Goal: Check status: Check status

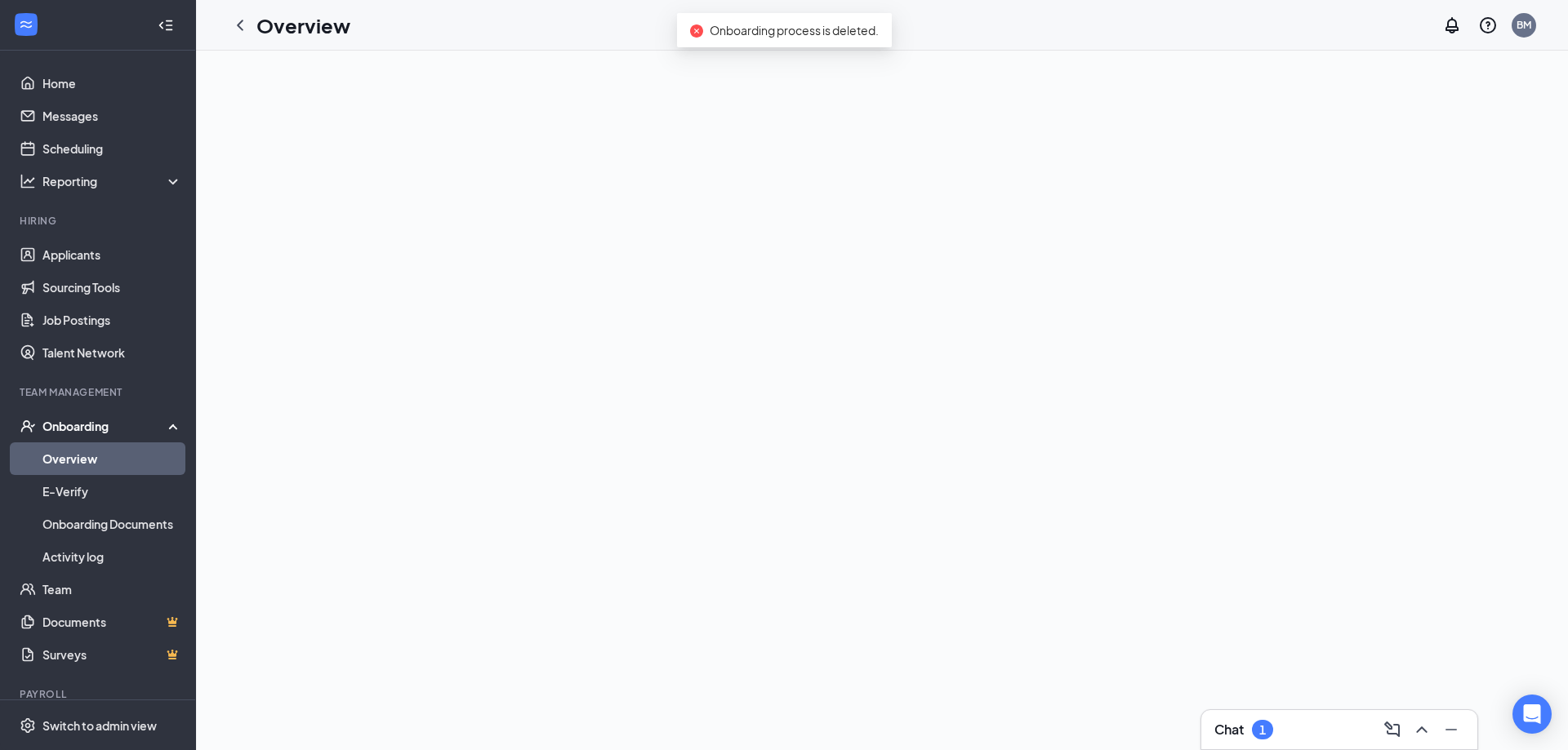
drag, startPoint x: 99, startPoint y: 461, endPoint x: 122, endPoint y: 464, distance: 23.2
click at [99, 461] on link "Overview" at bounding box center [112, 459] width 140 height 33
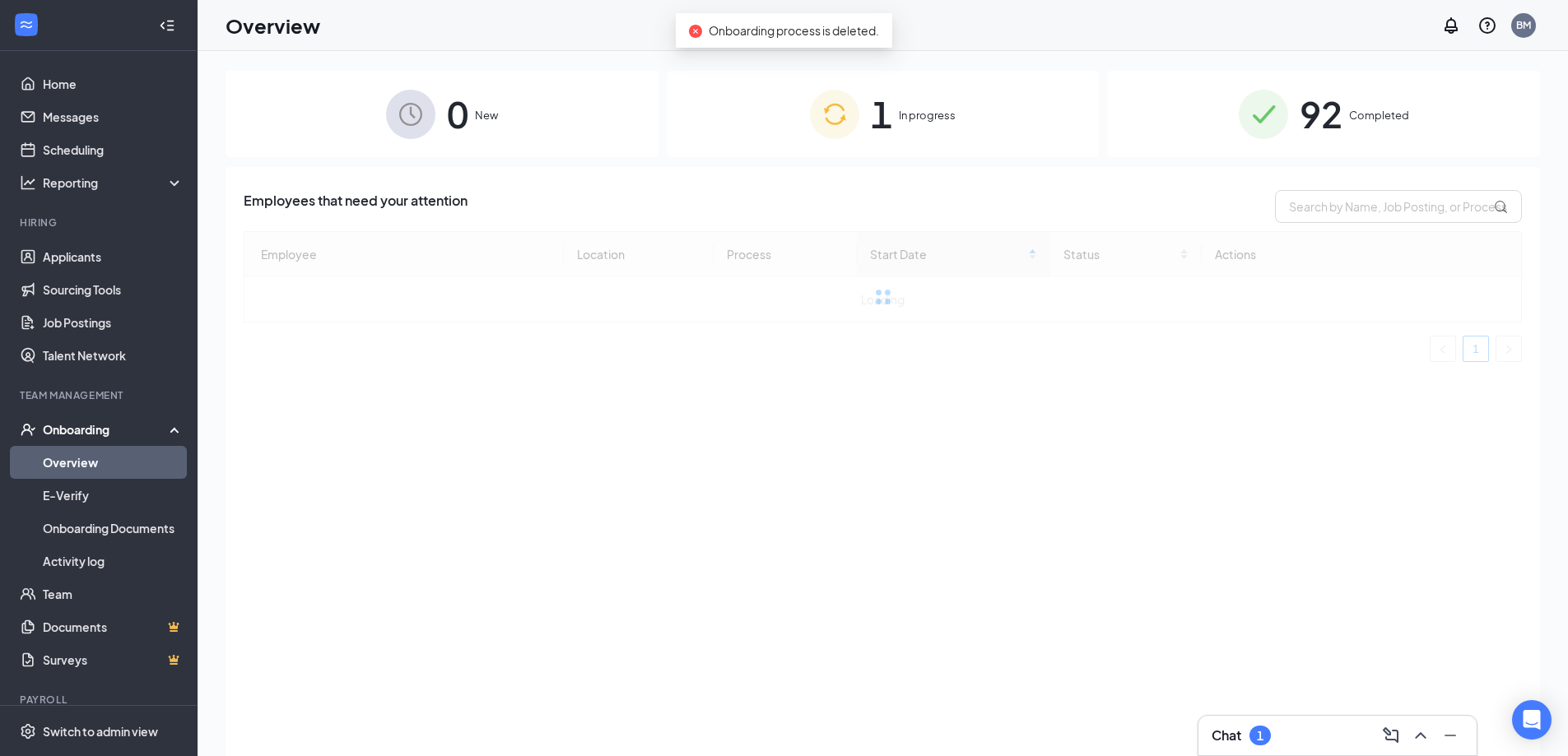
click at [903, 103] on div "1 In progress" at bounding box center [883, 113] width 433 height 86
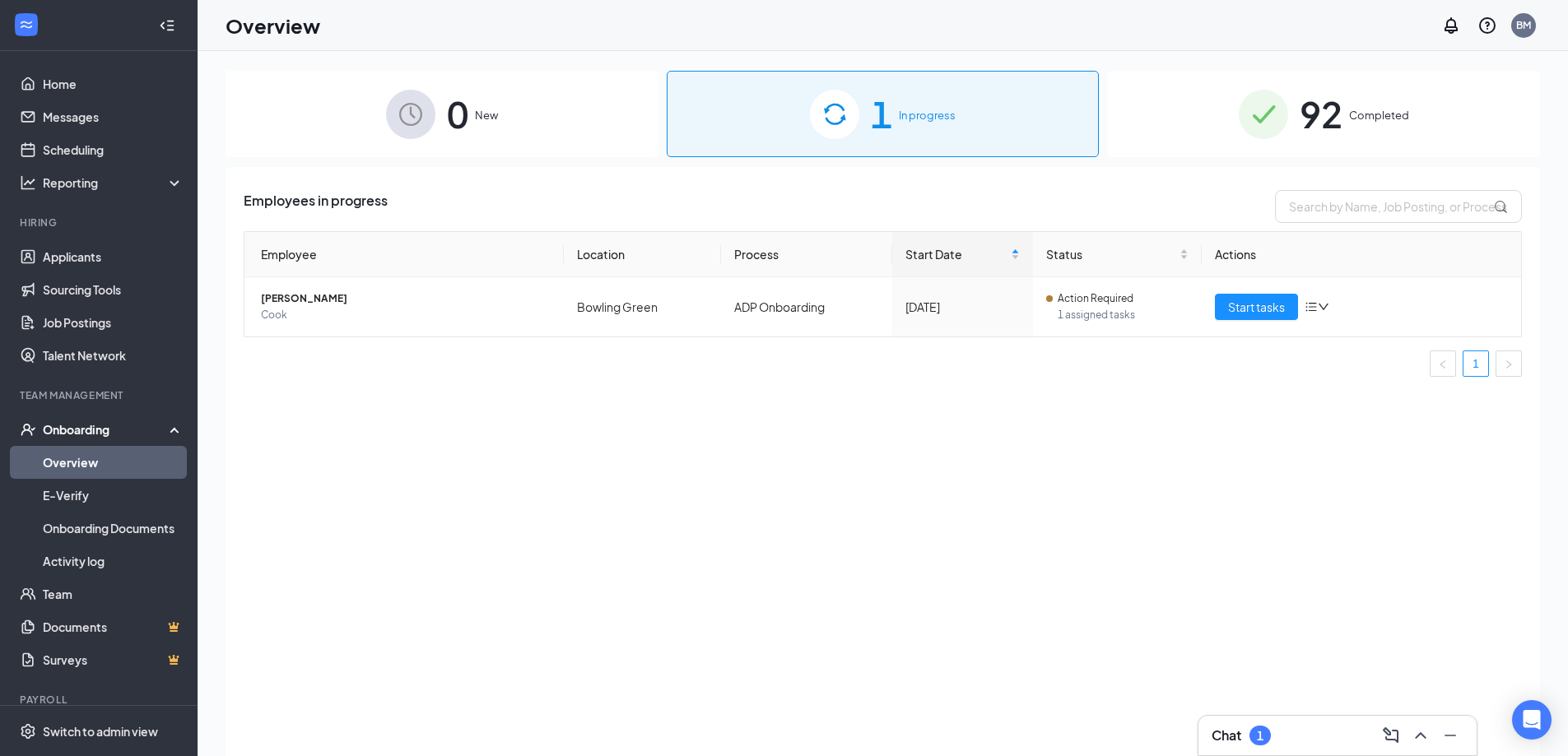
click at [1314, 153] on div "92 Completed" at bounding box center [1324, 113] width 433 height 86
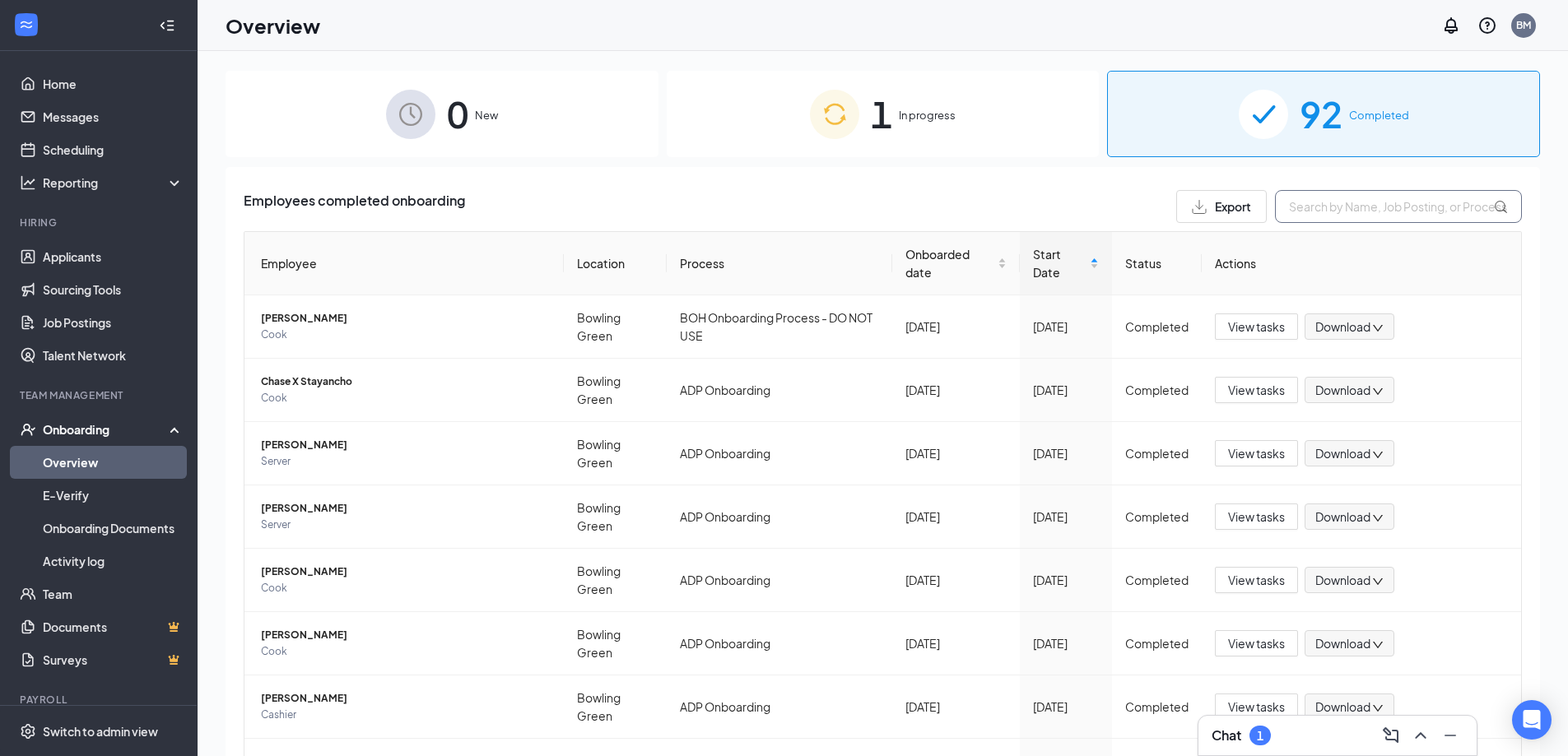
click at [1299, 204] on input "text" at bounding box center [1399, 206] width 247 height 33
type input "olivia"
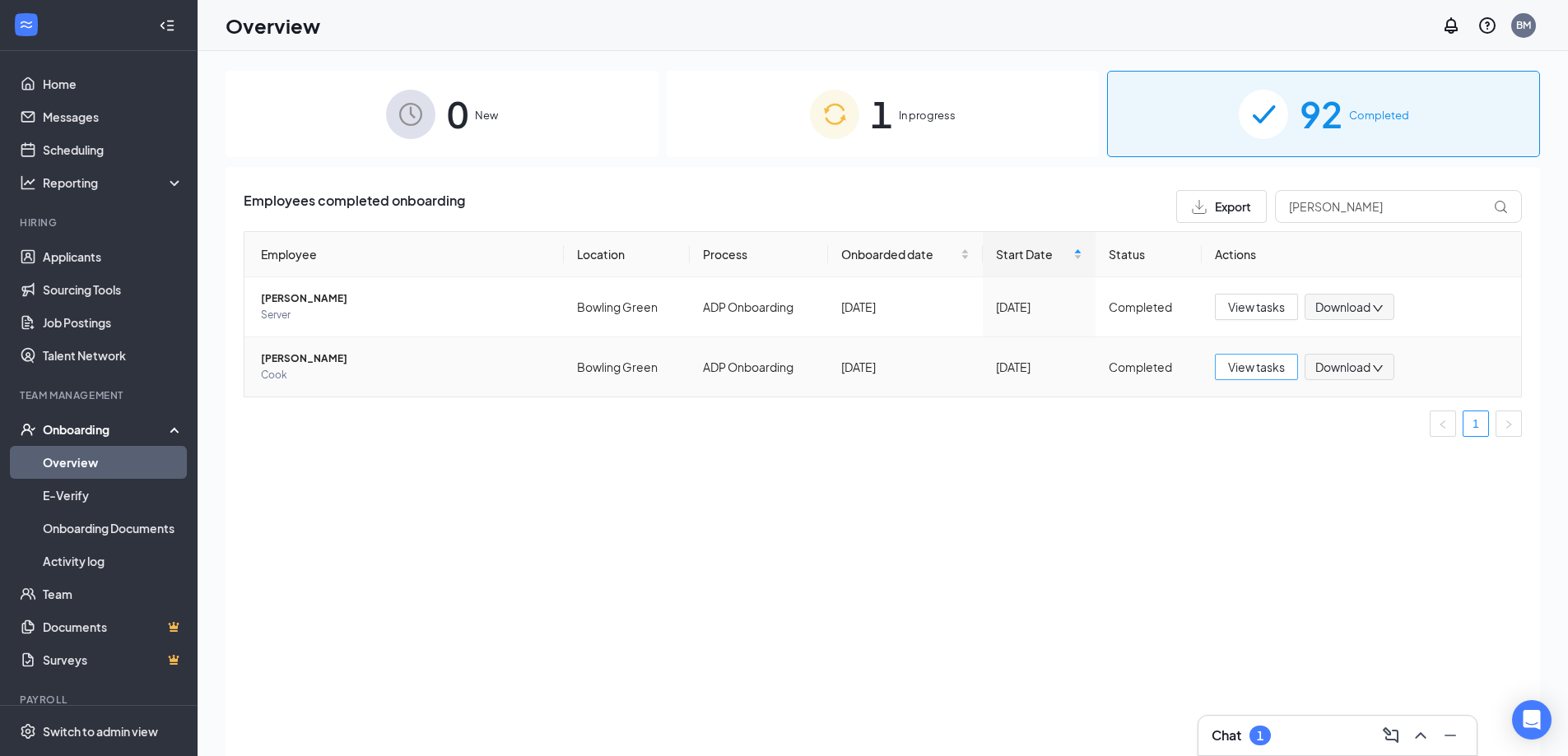
click at [1278, 375] on span "View tasks" at bounding box center [1256, 367] width 56 height 19
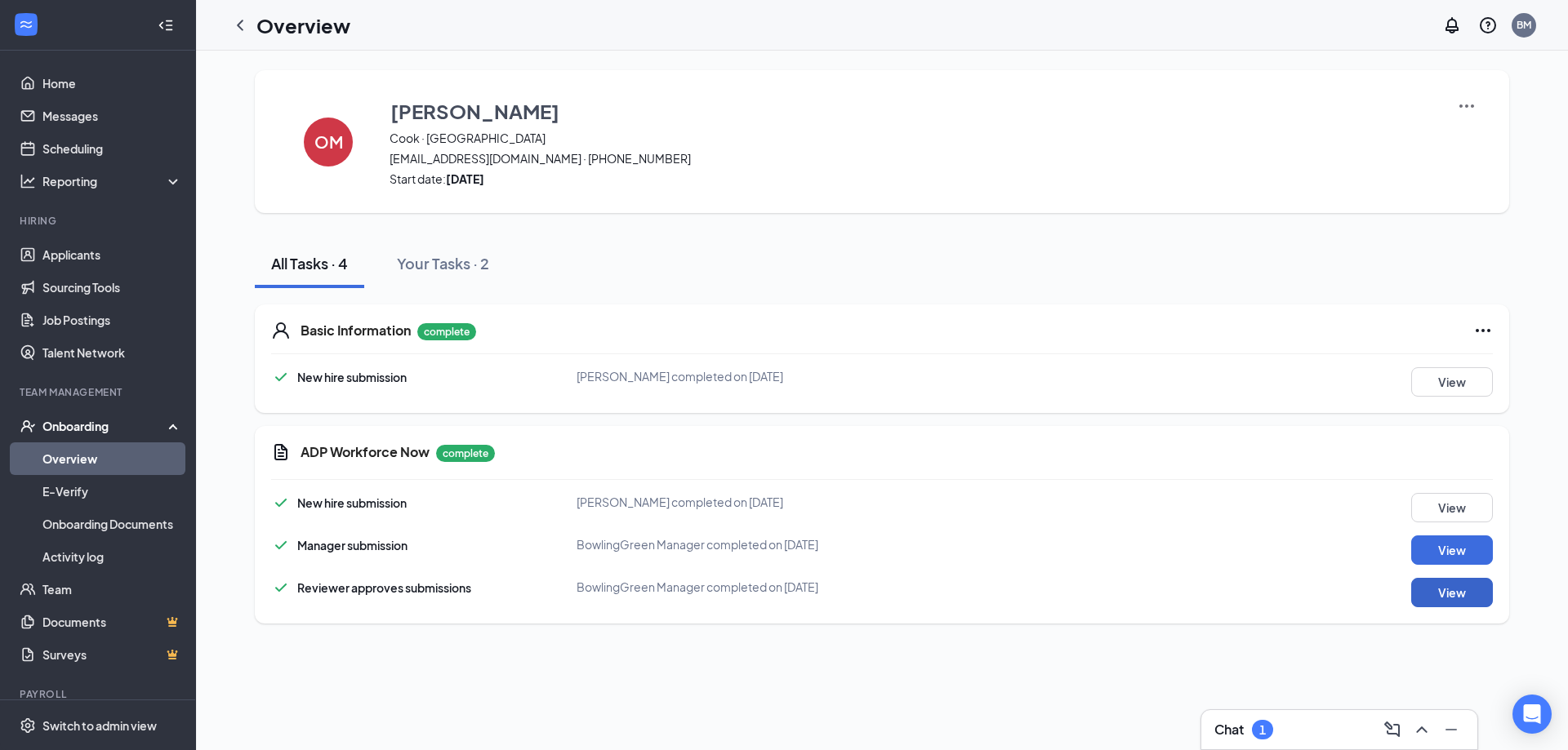
click at [1426, 586] on button "View" at bounding box center [1452, 593] width 82 height 29
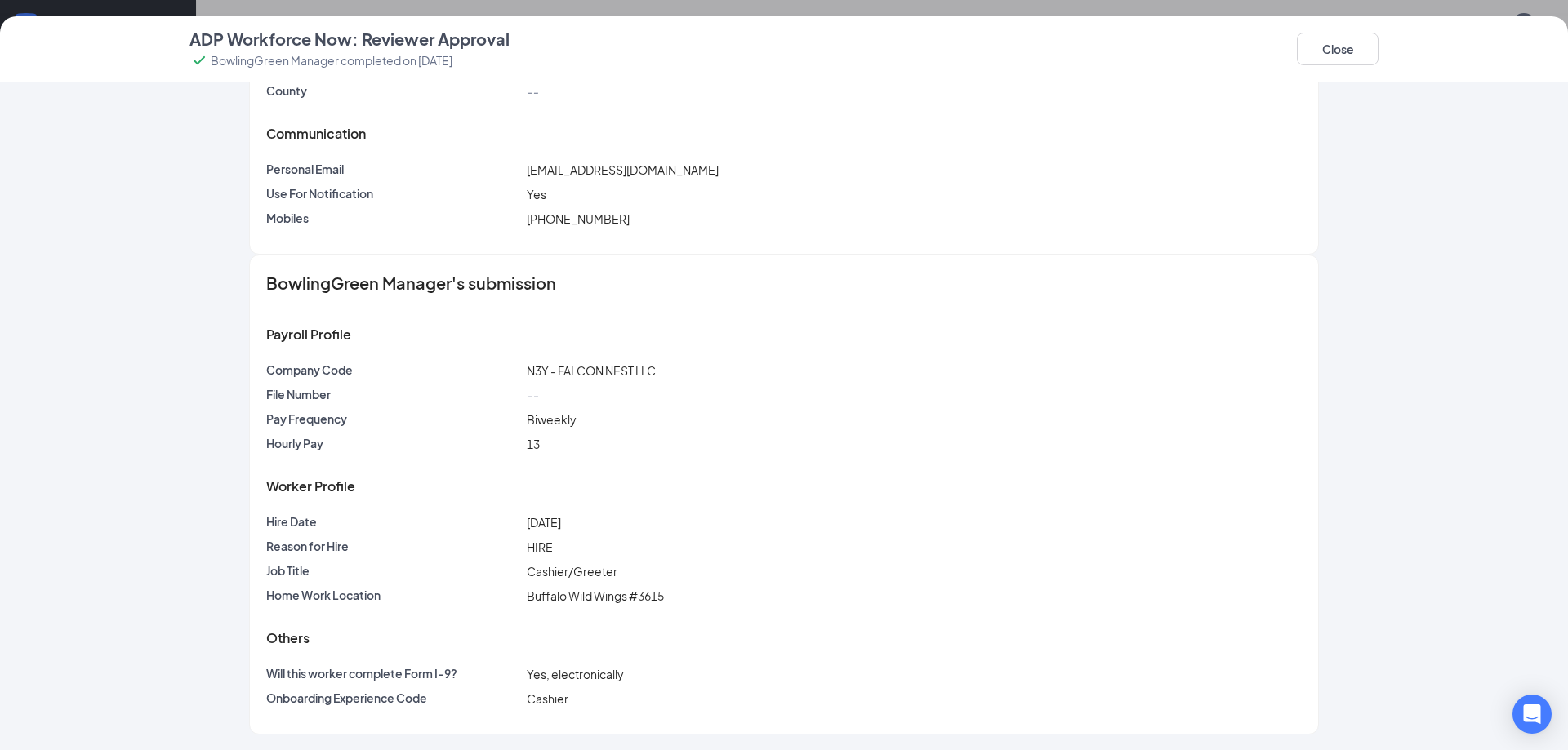
scroll to position [521, 0]
click at [1359, 48] on button "Close" at bounding box center [1337, 50] width 82 height 33
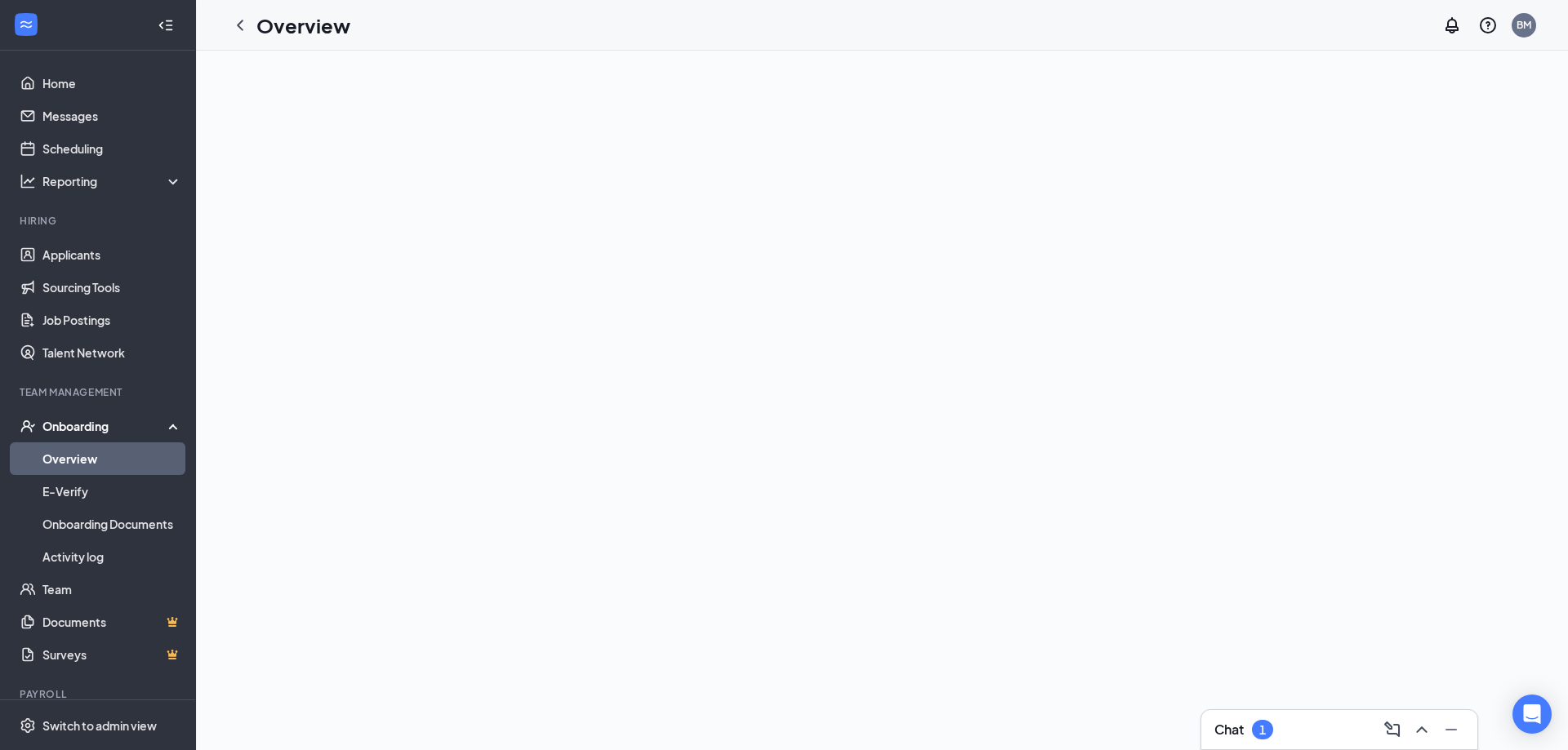
click at [74, 462] on link "Overview" at bounding box center [112, 459] width 140 height 33
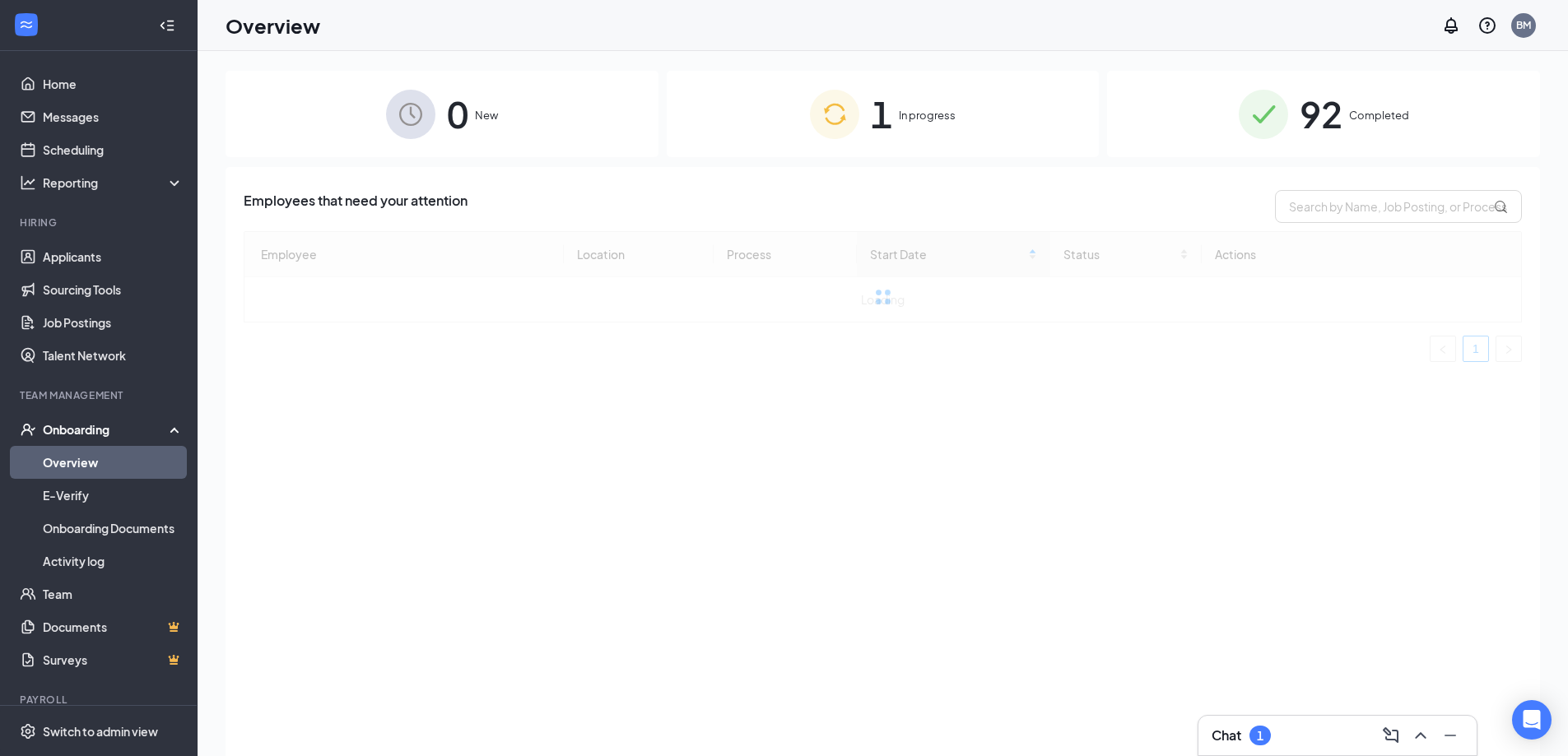
drag, startPoint x: 1357, startPoint y: 131, endPoint x: 1296, endPoint y: 146, distance: 62.8
click at [1357, 130] on div "92 Completed" at bounding box center [1324, 113] width 433 height 86
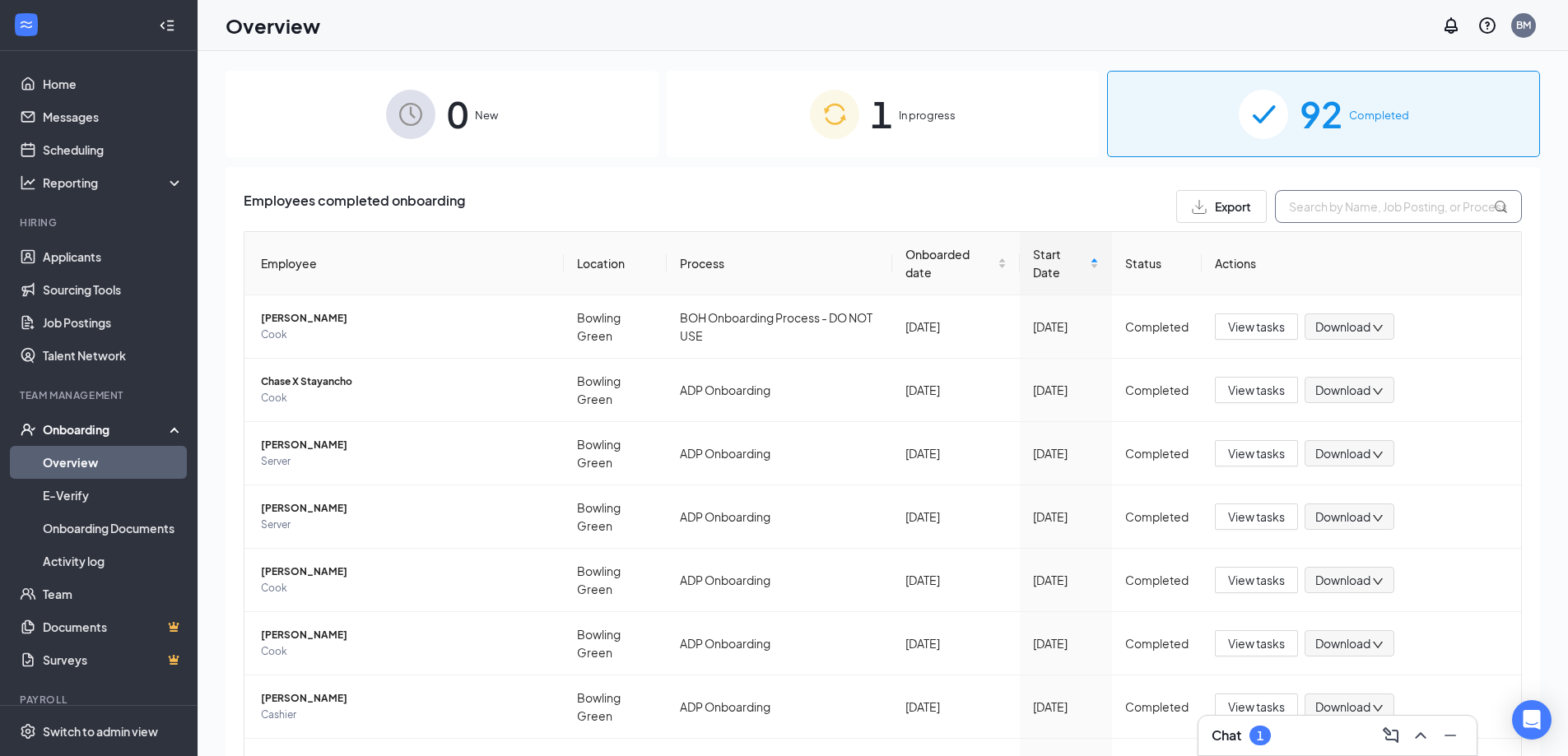
click at [1312, 203] on input "text" at bounding box center [1399, 206] width 247 height 33
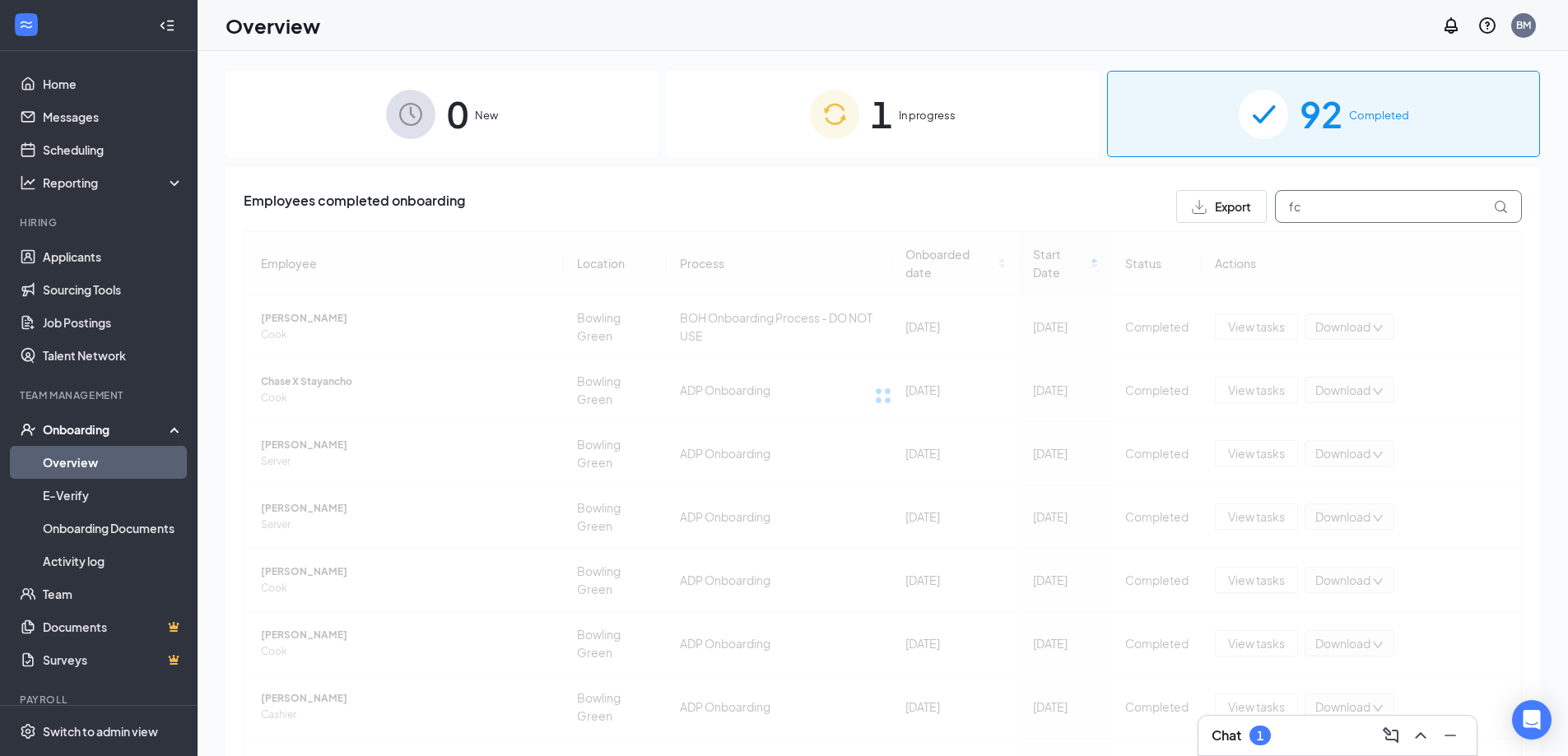
type input "f"
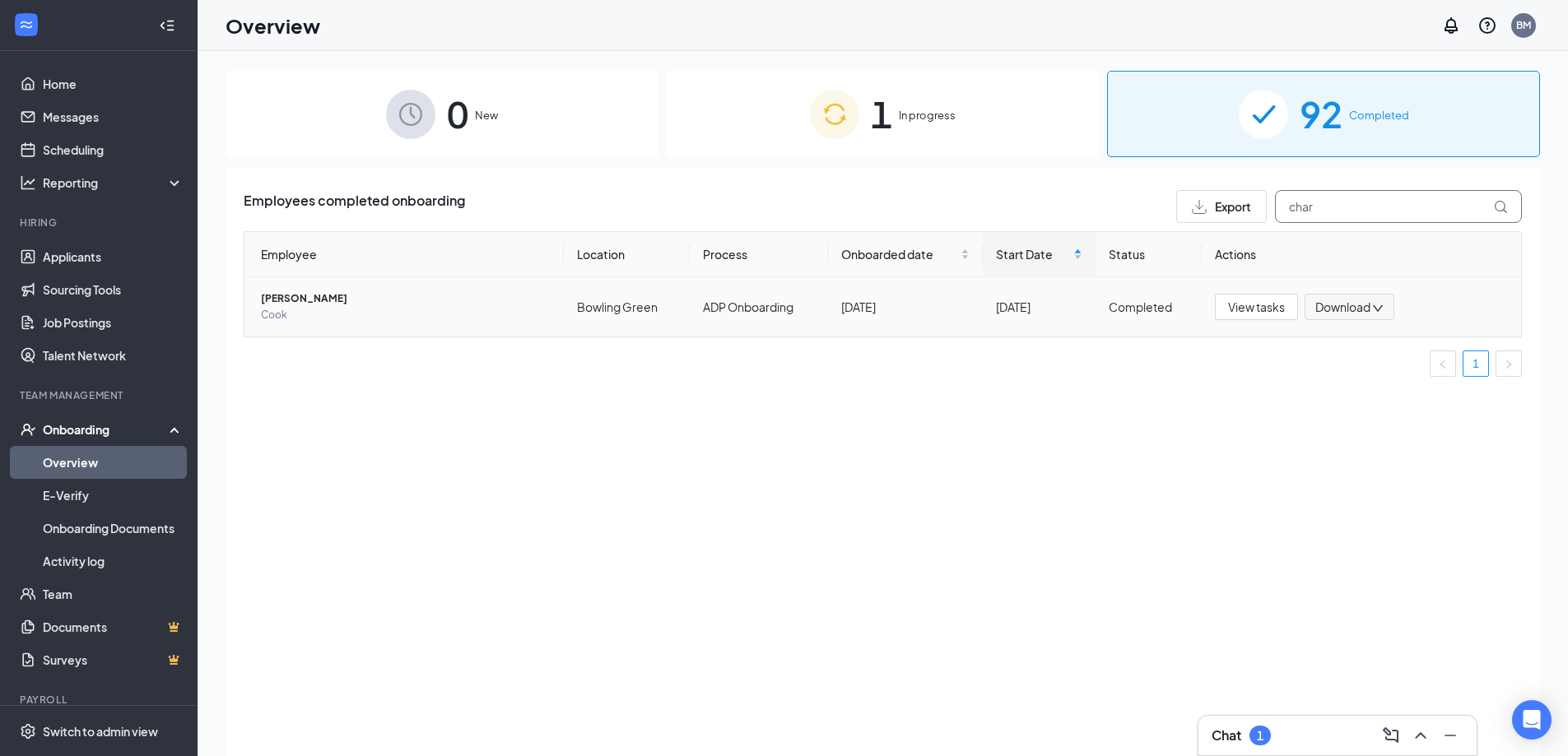
type input "char"
click at [317, 300] on span "[PERSON_NAME]" at bounding box center [405, 299] width 290 height 17
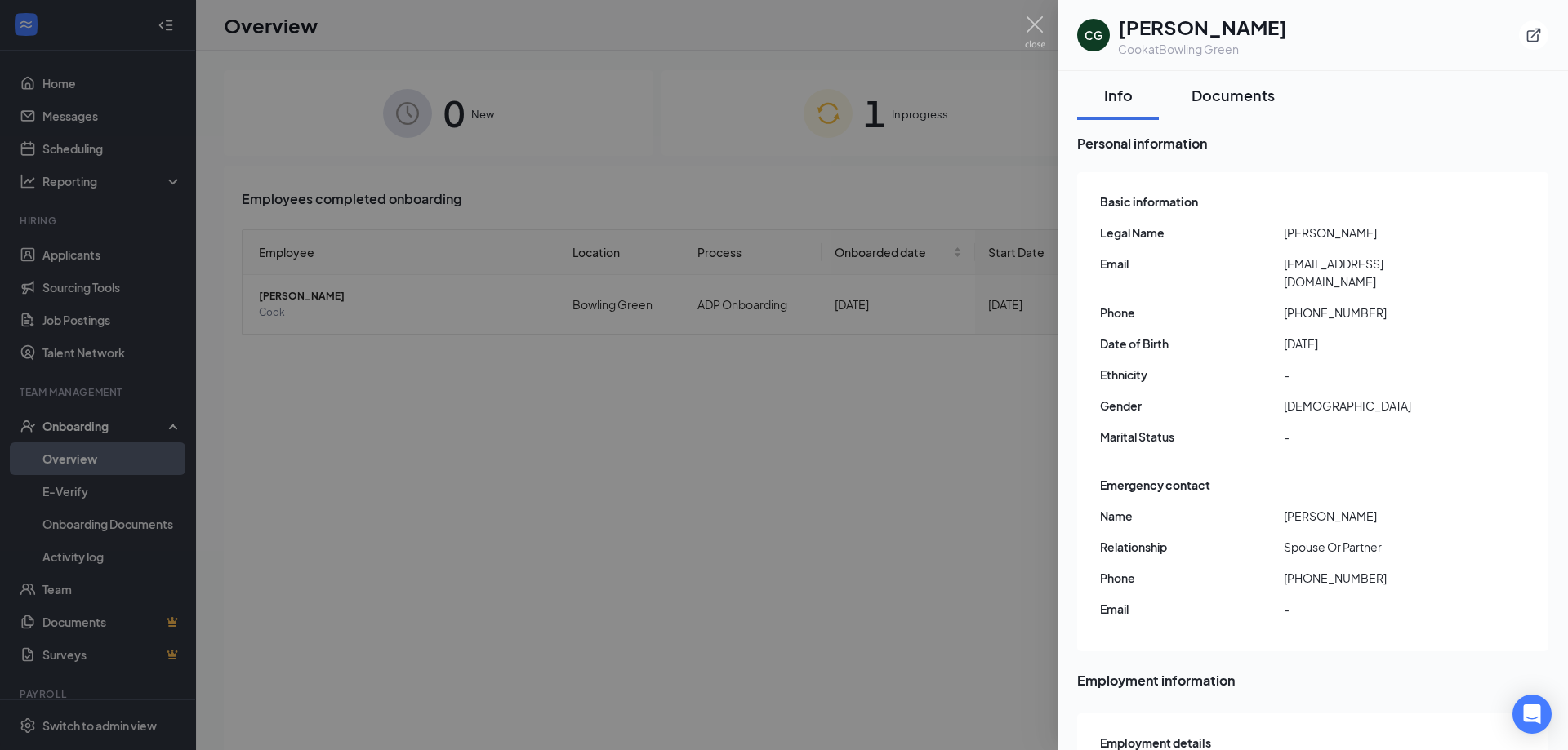
click at [1203, 99] on div "Documents" at bounding box center [1233, 95] width 84 height 20
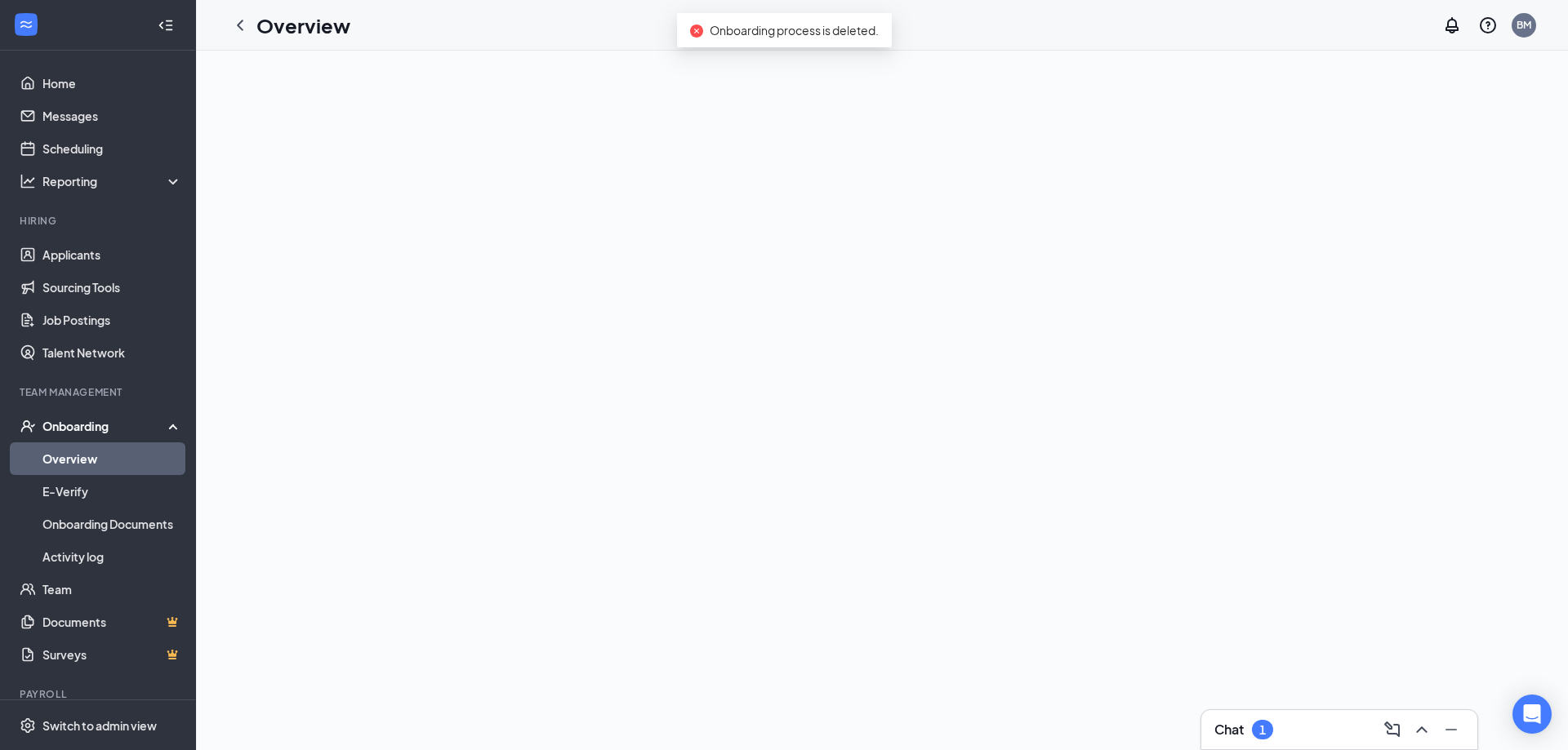
click at [143, 457] on link "Overview" at bounding box center [112, 459] width 140 height 33
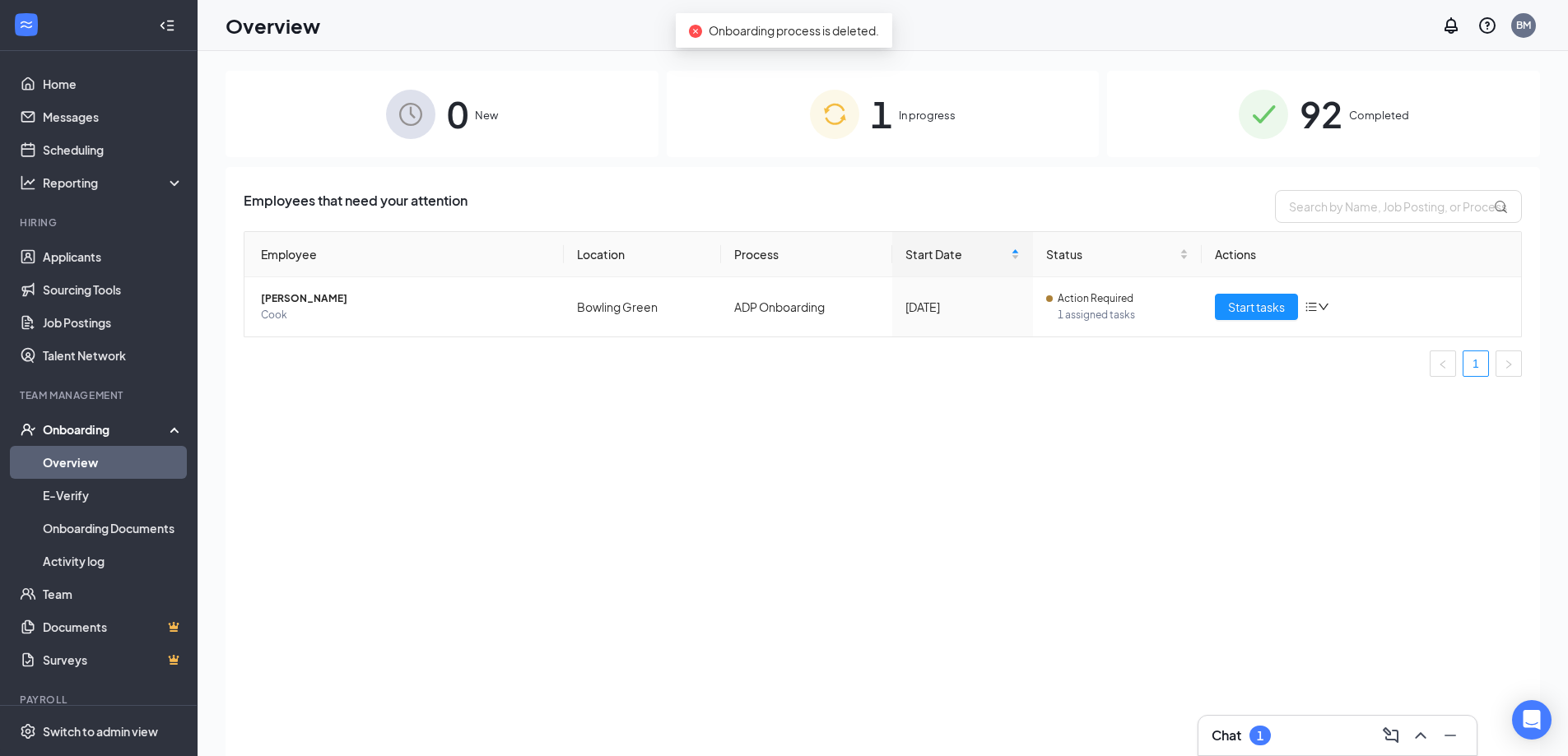
click at [1354, 80] on div "92 Completed" at bounding box center [1324, 113] width 433 height 86
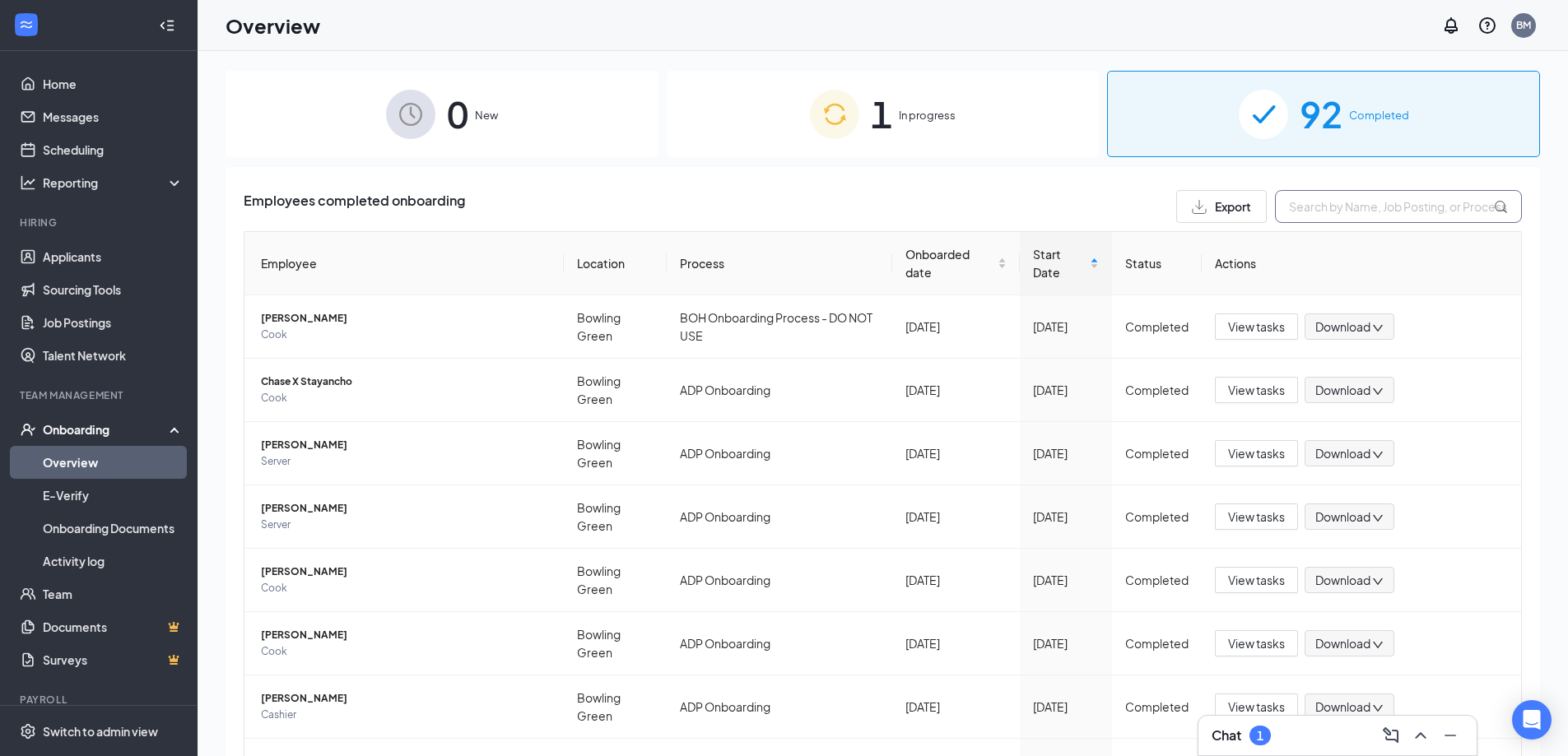
click at [1300, 214] on input "text" at bounding box center [1399, 206] width 247 height 33
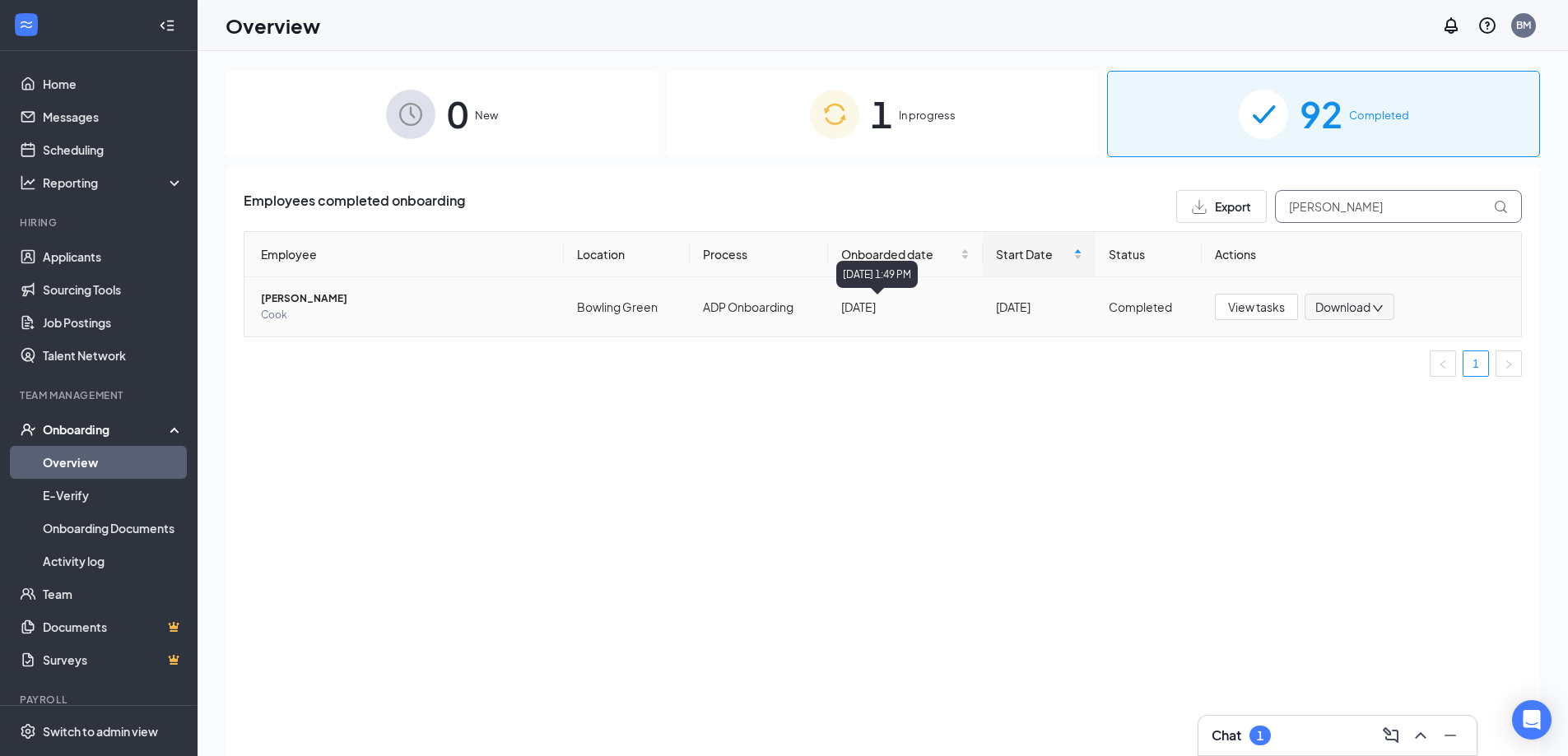
type input "[PERSON_NAME]"
click at [899, 315] on div "[DATE]" at bounding box center [905, 307] width 129 height 19
click at [347, 298] on span "[PERSON_NAME]" at bounding box center [405, 299] width 290 height 17
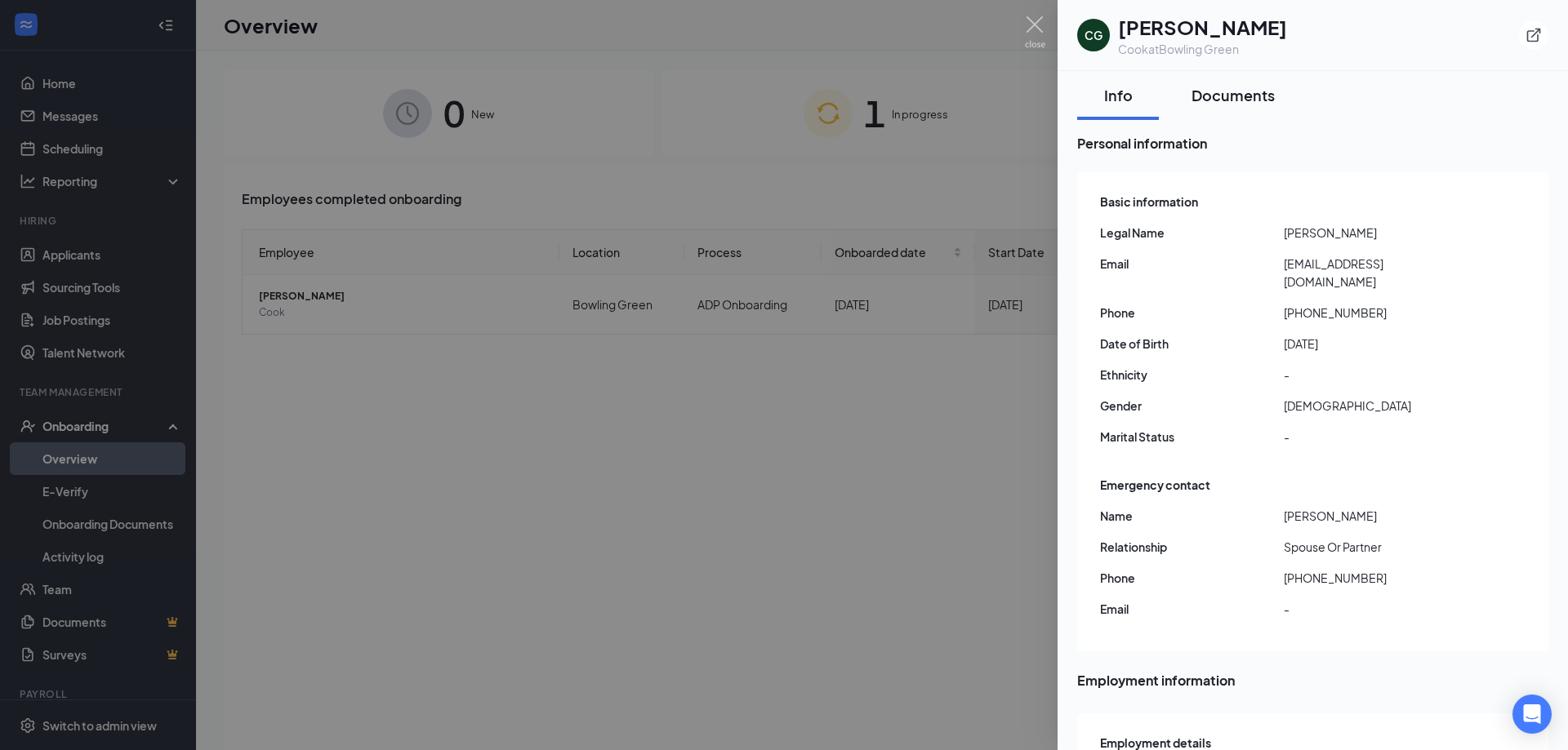
click at [1241, 104] on div "Documents" at bounding box center [1233, 95] width 84 height 20
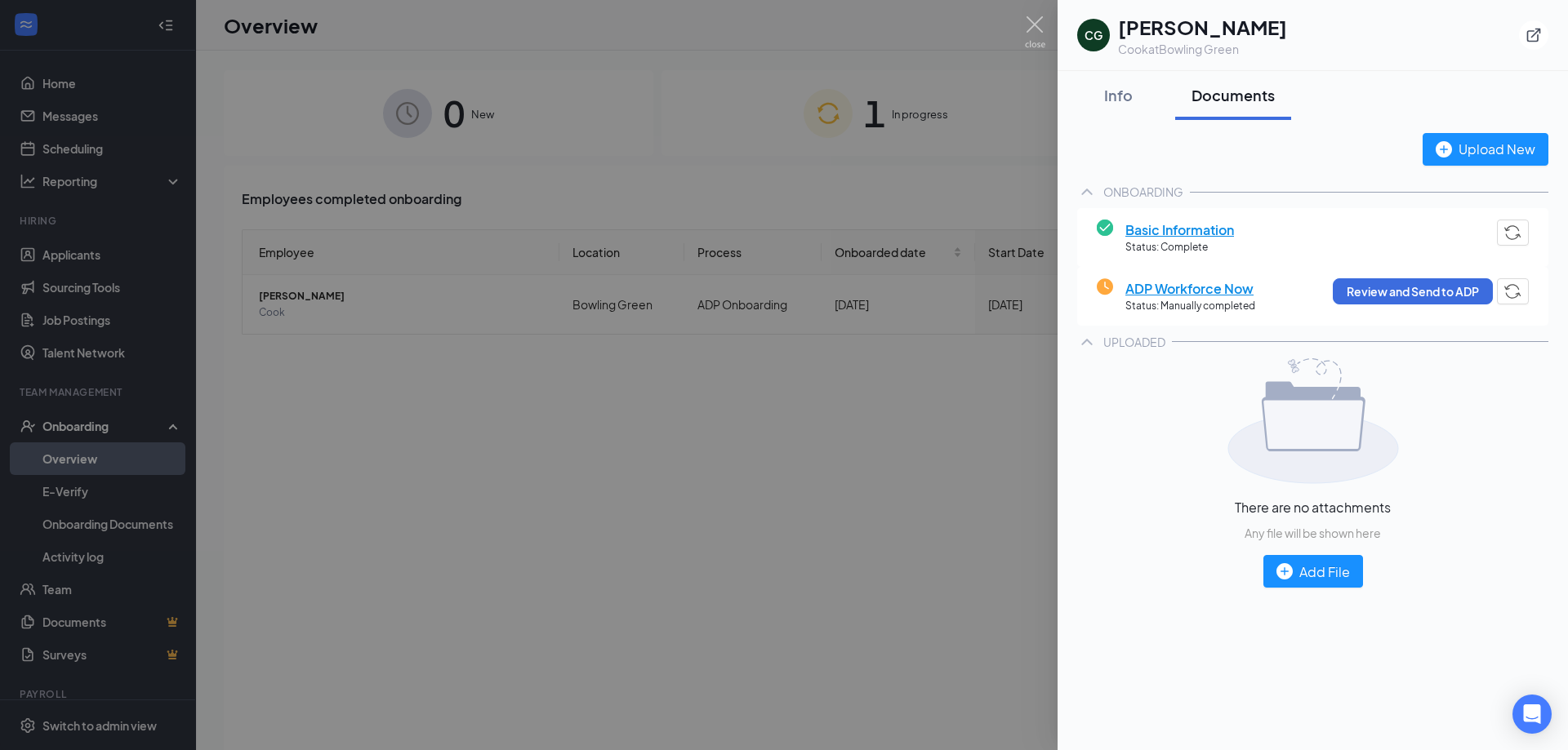
click at [1190, 229] on span "Basic Information" at bounding box center [1179, 229] width 108 height 20
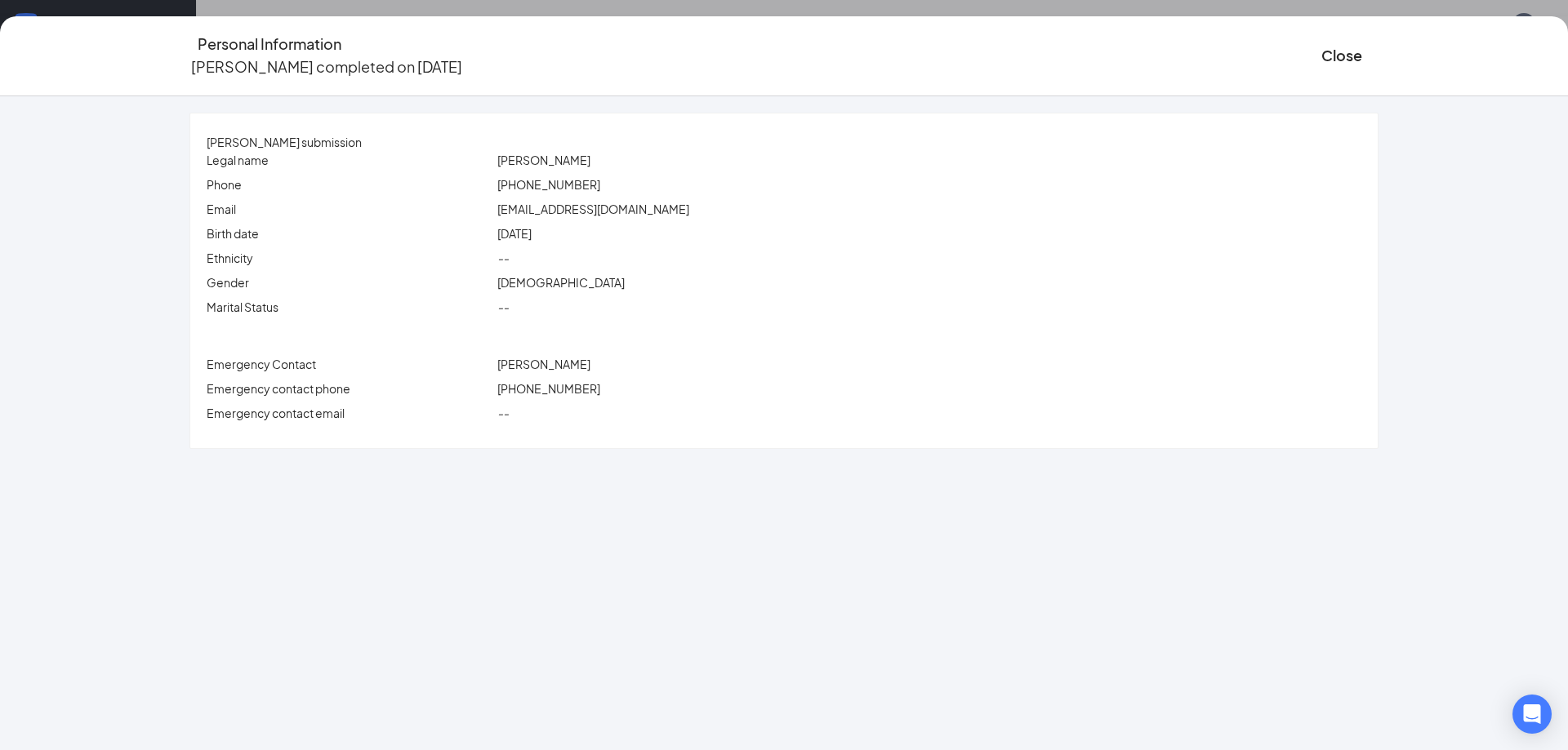
drag, startPoint x: 1383, startPoint y: 40, endPoint x: 1375, endPoint y: 44, distance: 8.9
click at [1378, 42] on div "Personal Information [PERSON_NAME] completed on [DATE] Close" at bounding box center [784, 56] width 1255 height 47
click at [1379, 55] on icon "Ellipses" at bounding box center [1379, 55] width 0 height 0
click at [1322, 51] on button "Close" at bounding box center [1342, 55] width 40 height 23
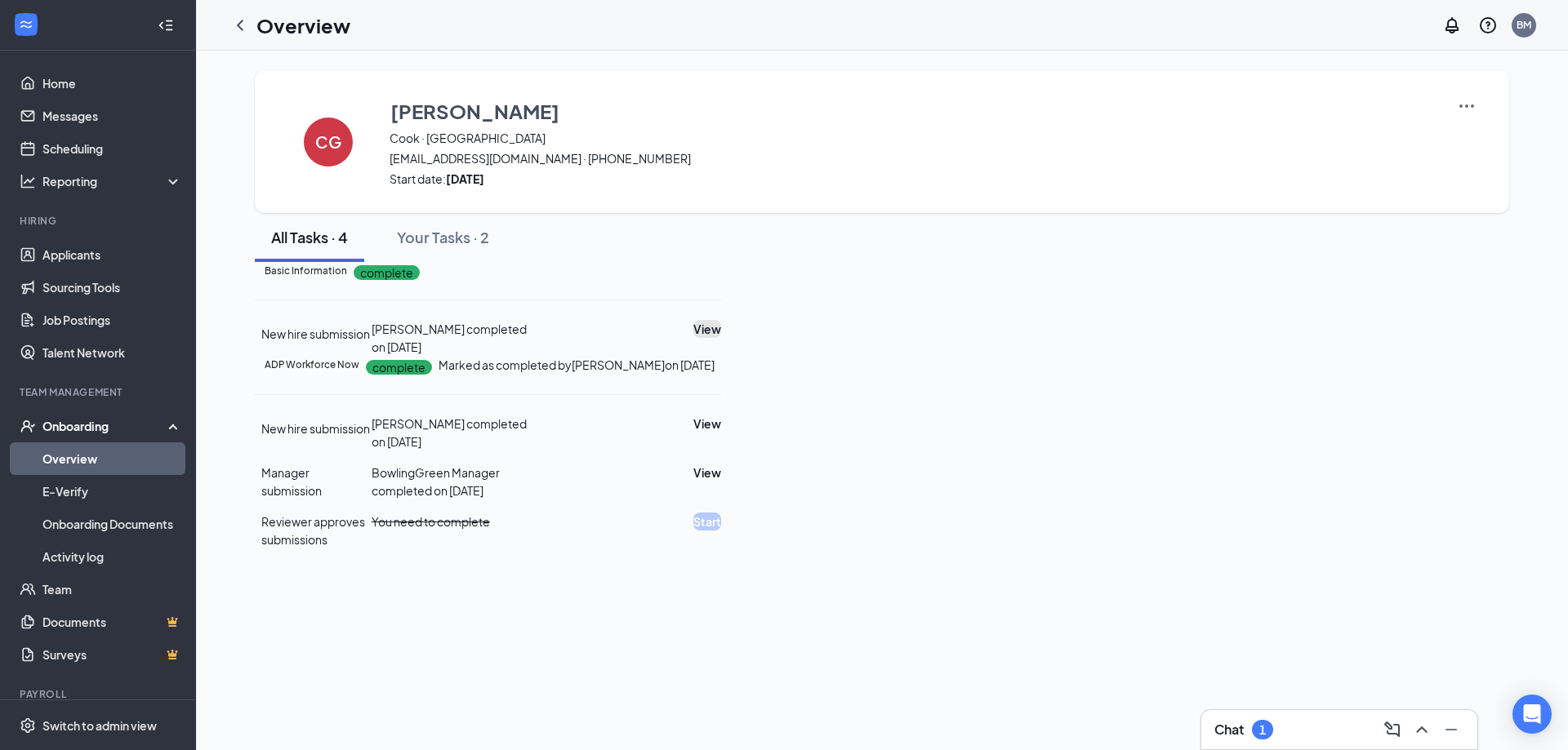
click at [721, 338] on button "View" at bounding box center [707, 330] width 28 height 18
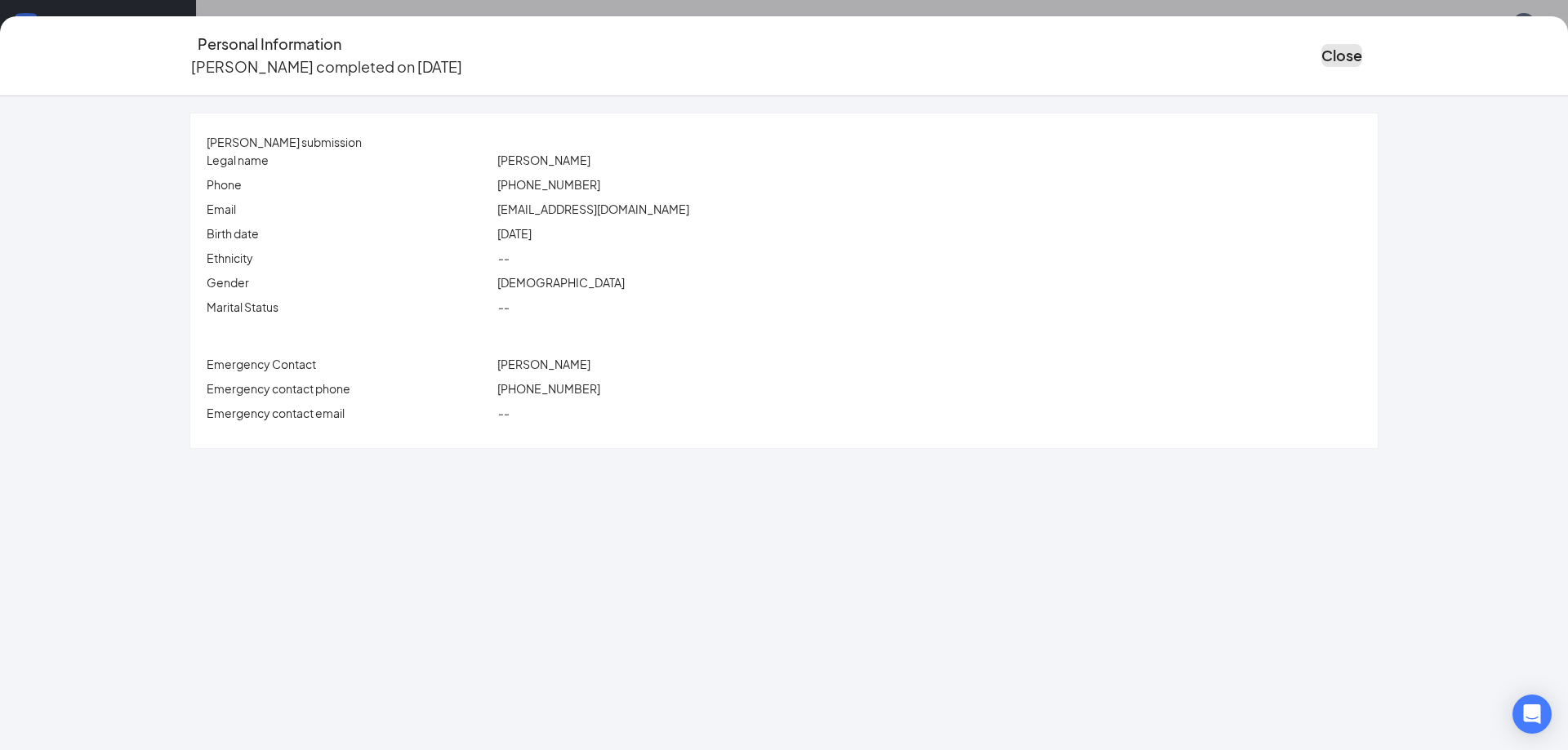
click at [1322, 49] on button "Close" at bounding box center [1342, 55] width 40 height 23
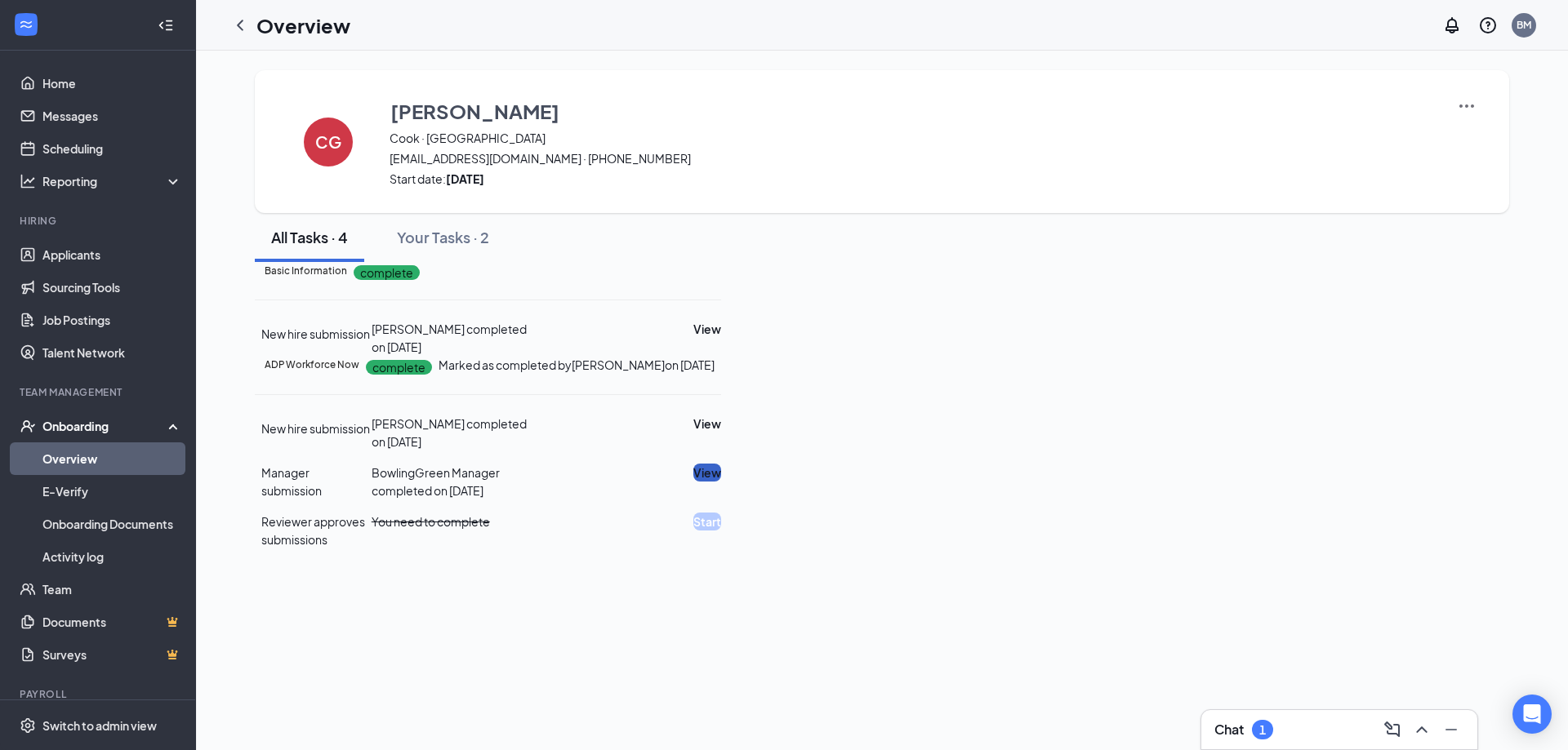
click at [721, 482] on button "View" at bounding box center [707, 473] width 28 height 18
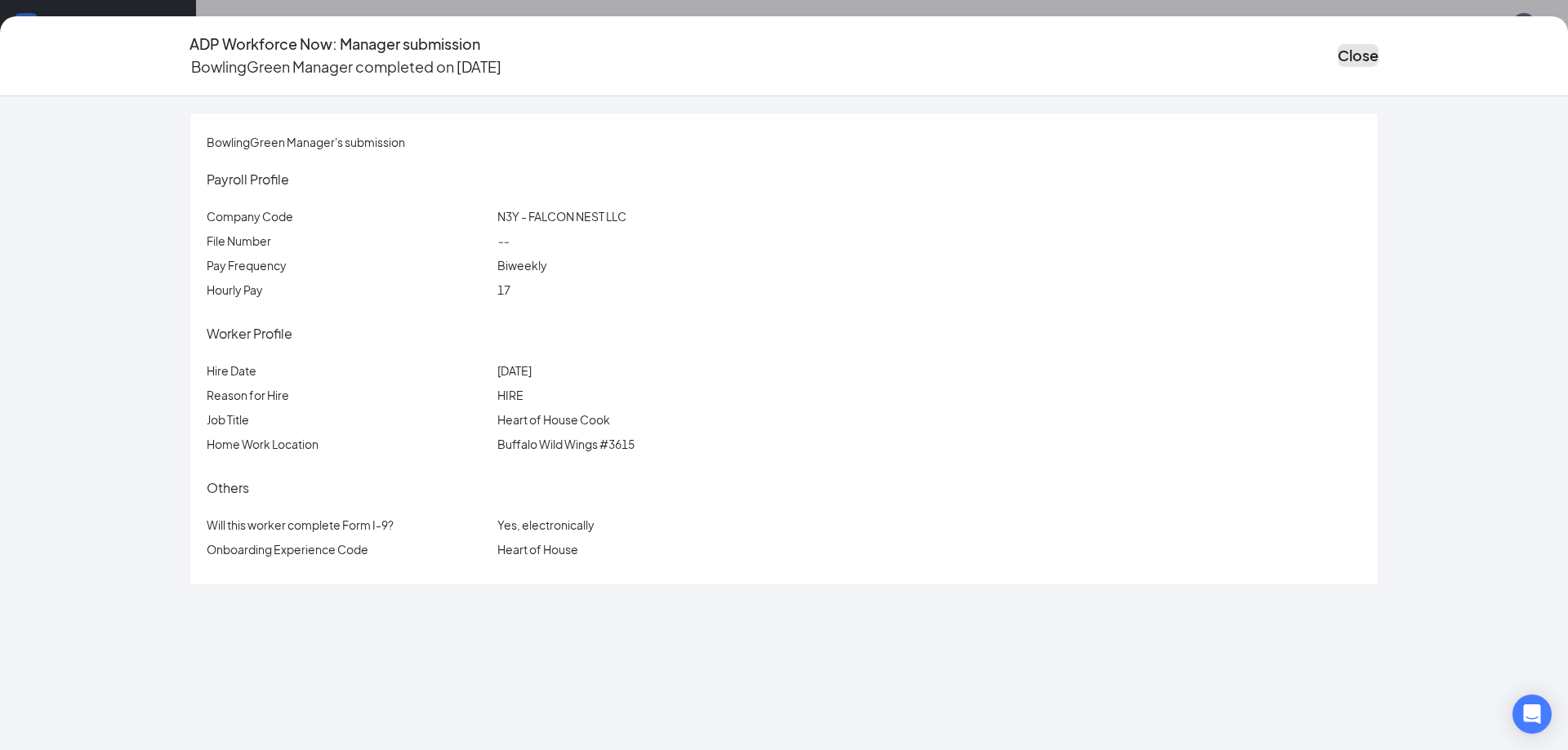
click at [1362, 62] on button "Close" at bounding box center [1359, 55] width 40 height 23
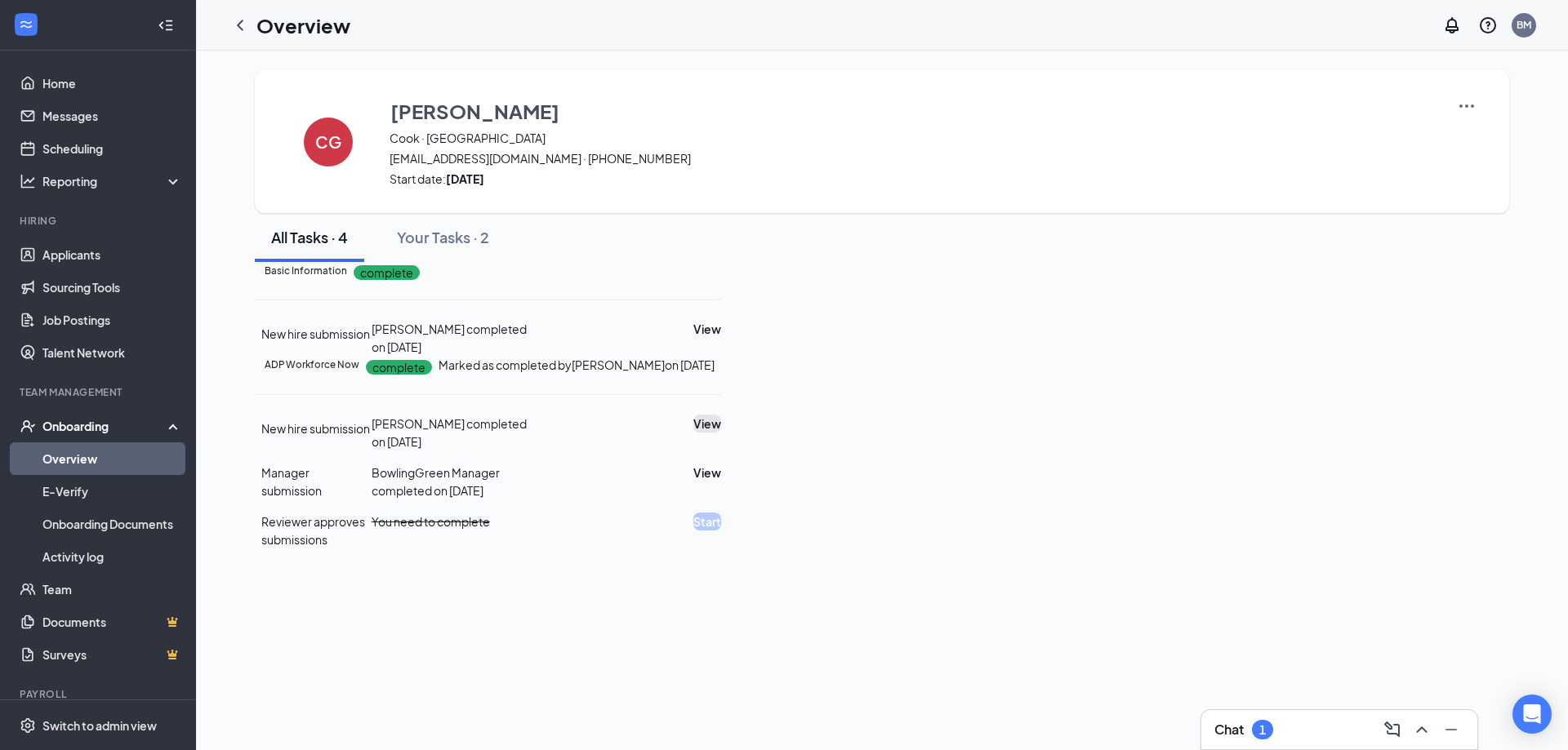
click at [721, 432] on button "View" at bounding box center [707, 424] width 28 height 18
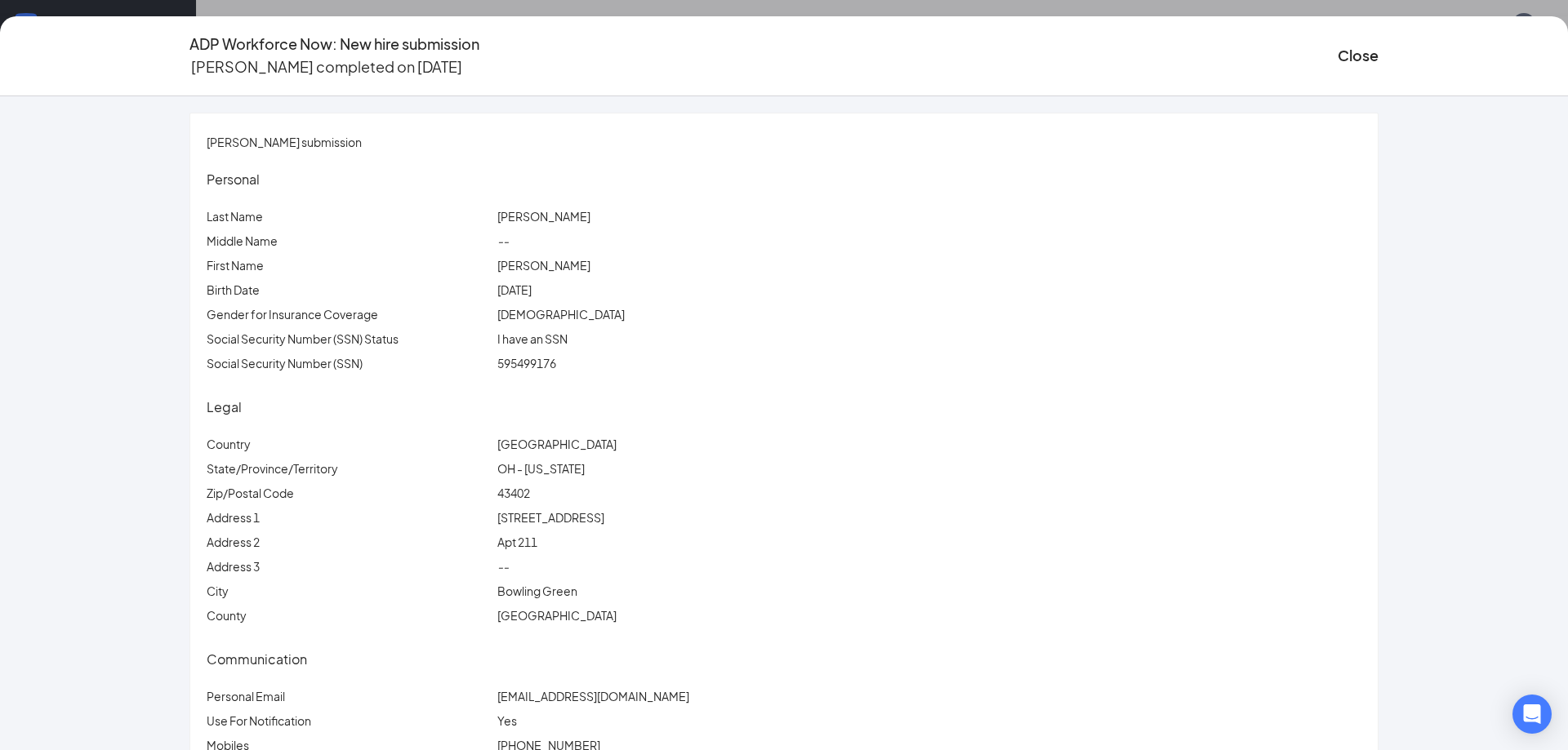
scroll to position [40, 0]
